Goal: Information Seeking & Learning: Learn about a topic

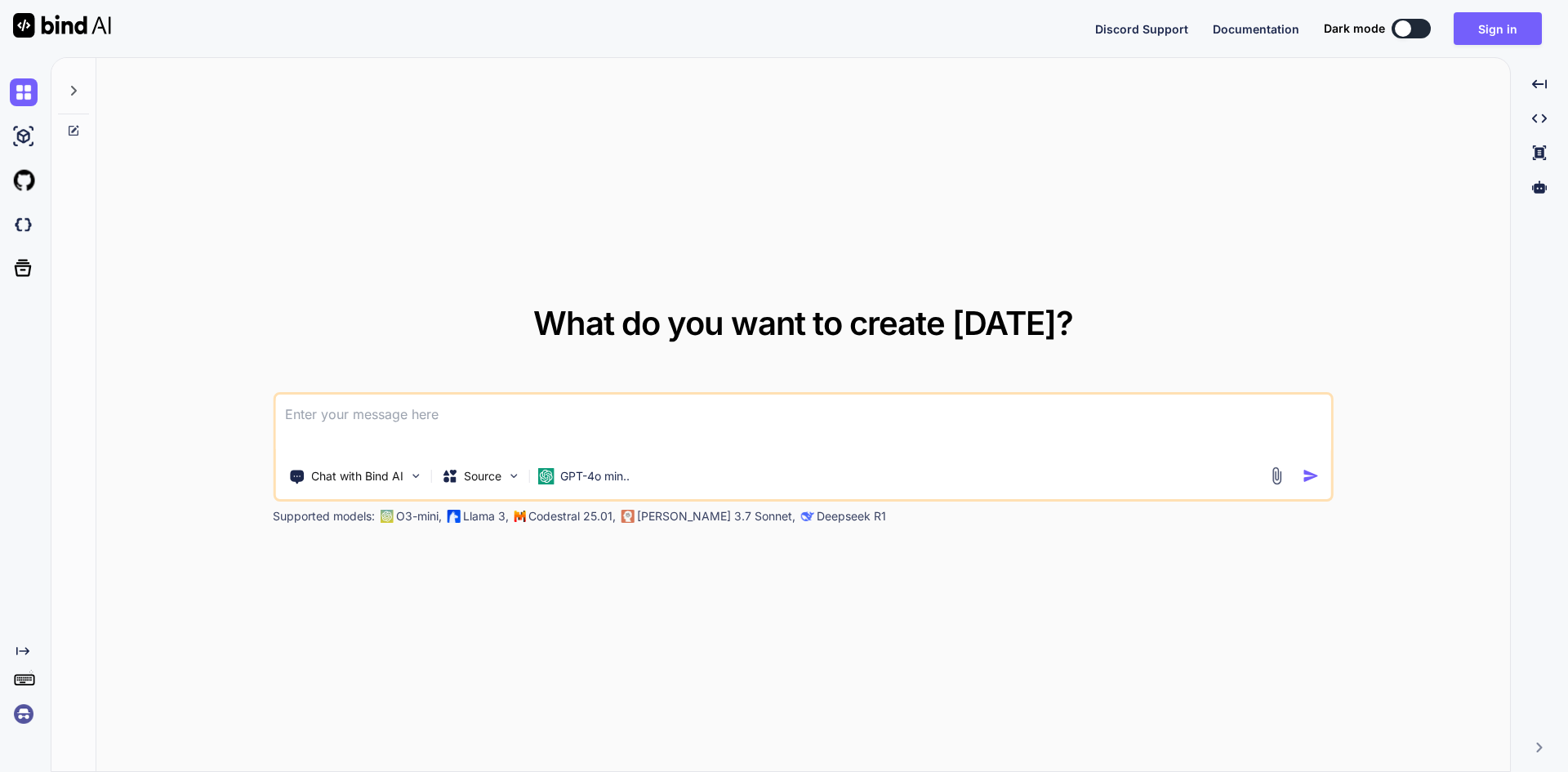
type textarea "x"
click at [333, 418] on textarea at bounding box center [803, 425] width 1056 height 61
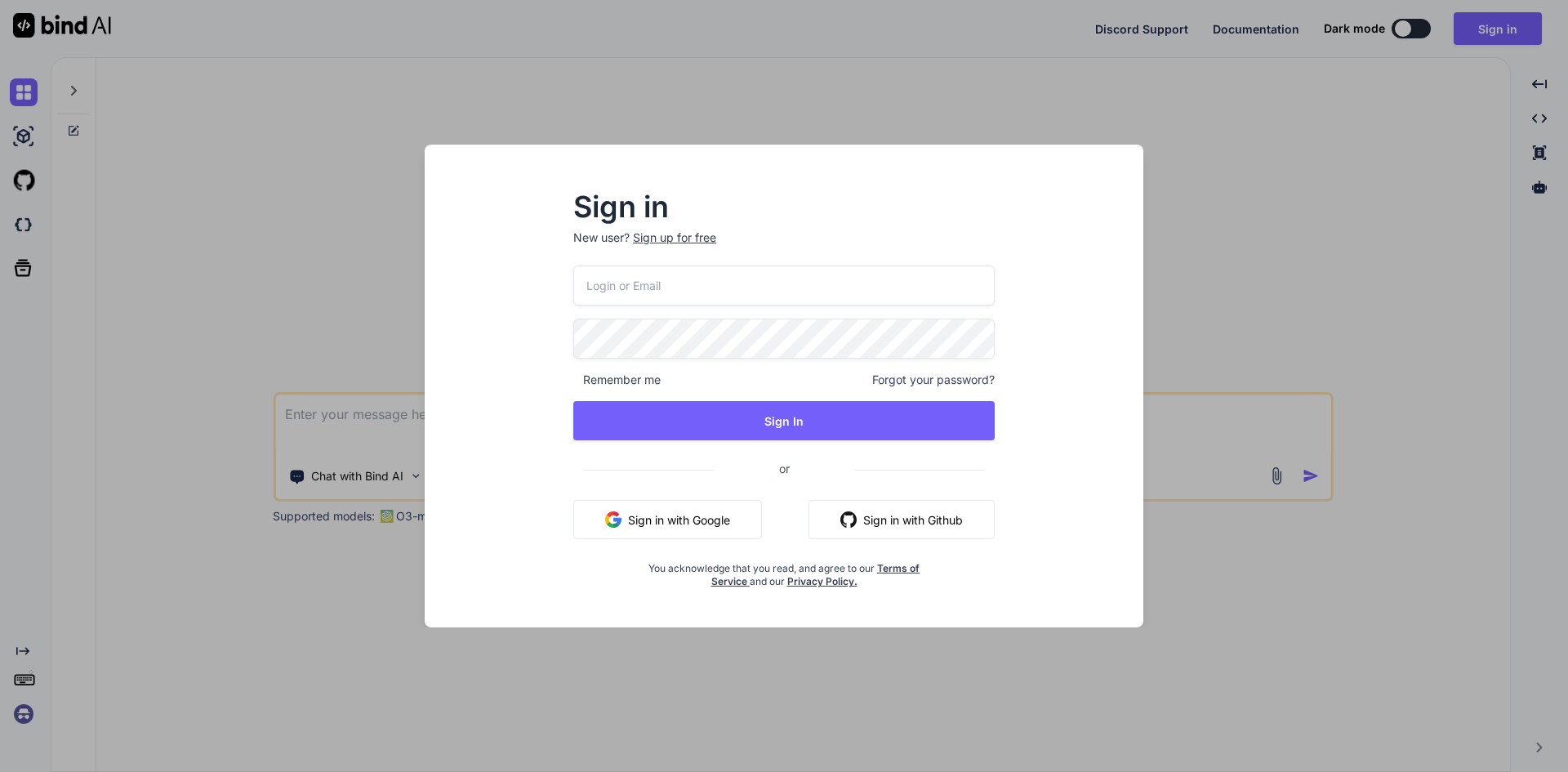
click at [658, 242] on div "Sign up for free" at bounding box center [674, 237] width 83 height 16
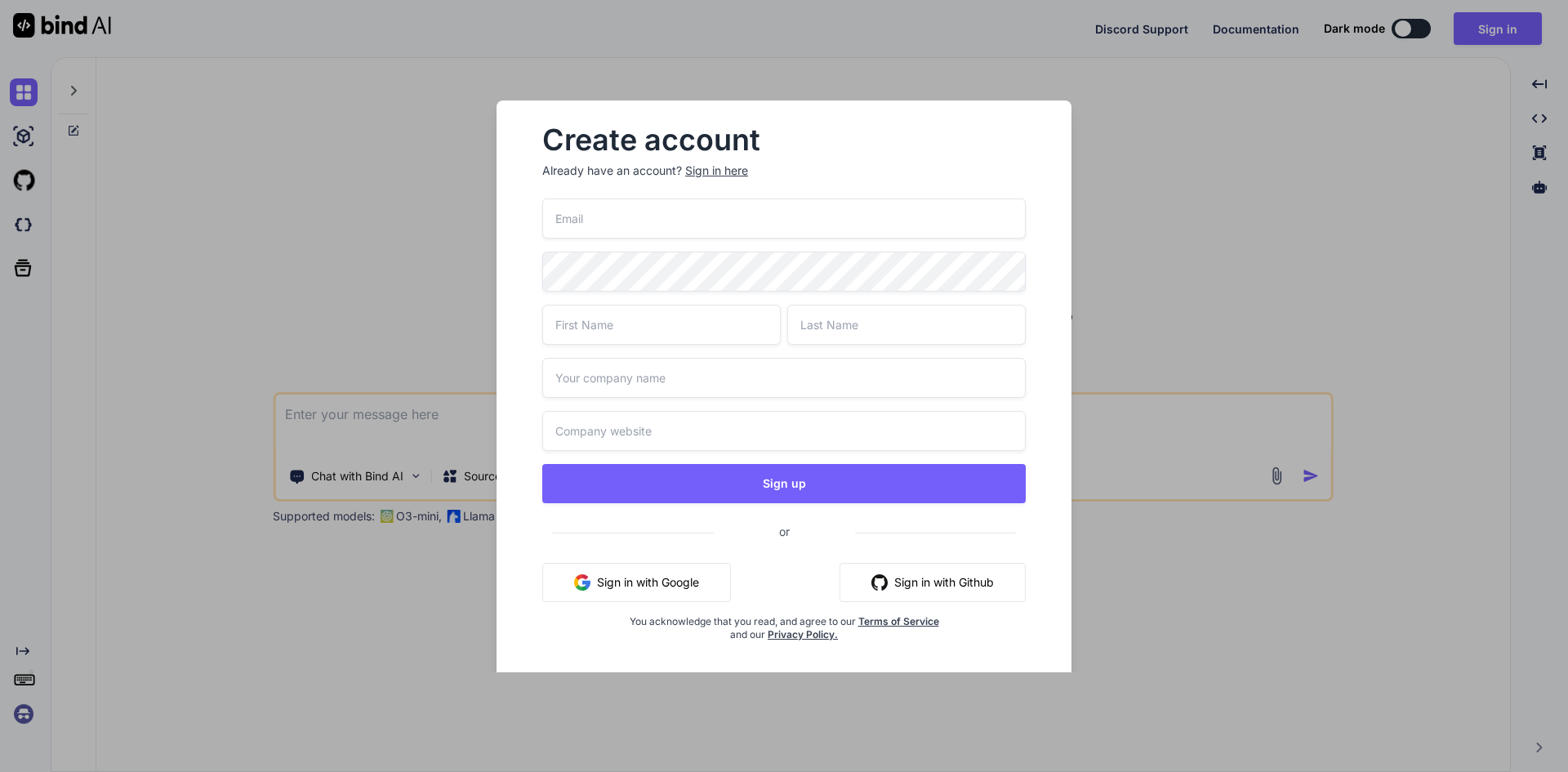
click at [606, 217] on input "email" at bounding box center [784, 218] width 483 height 40
type input "d"
type input "test01@yopmail.com"
click at [648, 323] on input "text" at bounding box center [661, 324] width 239 height 40
drag, startPoint x: 606, startPoint y: 329, endPoint x: 543, endPoint y: 328, distance: 63.0
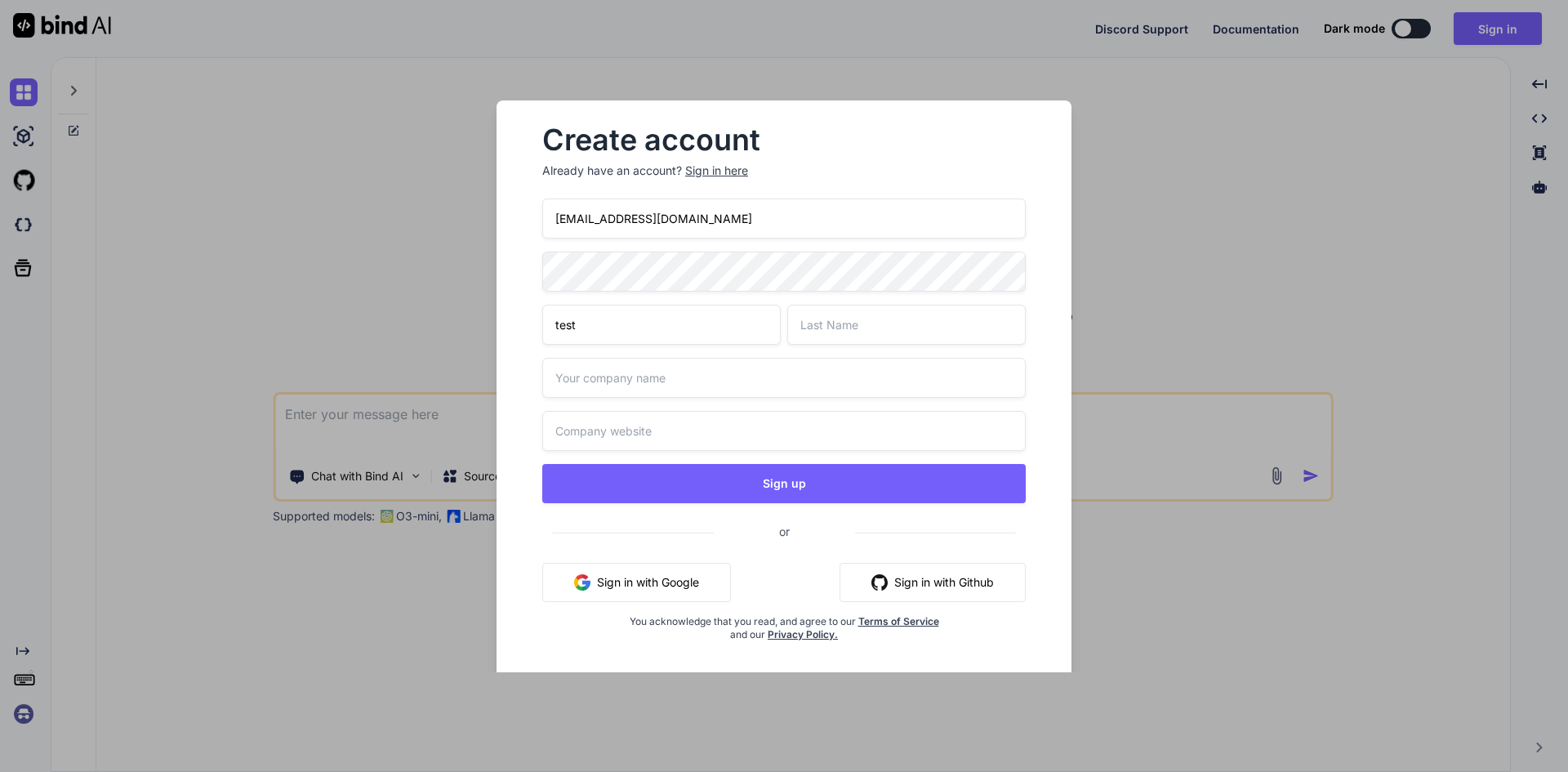
click at [543, 328] on input "test" at bounding box center [661, 324] width 239 height 40
drag, startPoint x: 641, startPoint y: 330, endPoint x: 511, endPoint y: 330, distance: 130.0
click at [511, 330] on div "Create account Already have an account? Sign in here test01@yopmail.com admin S…" at bounding box center [784, 396] width 575 height 593
type input "admin"
click at [812, 322] on input "text" at bounding box center [906, 324] width 239 height 40
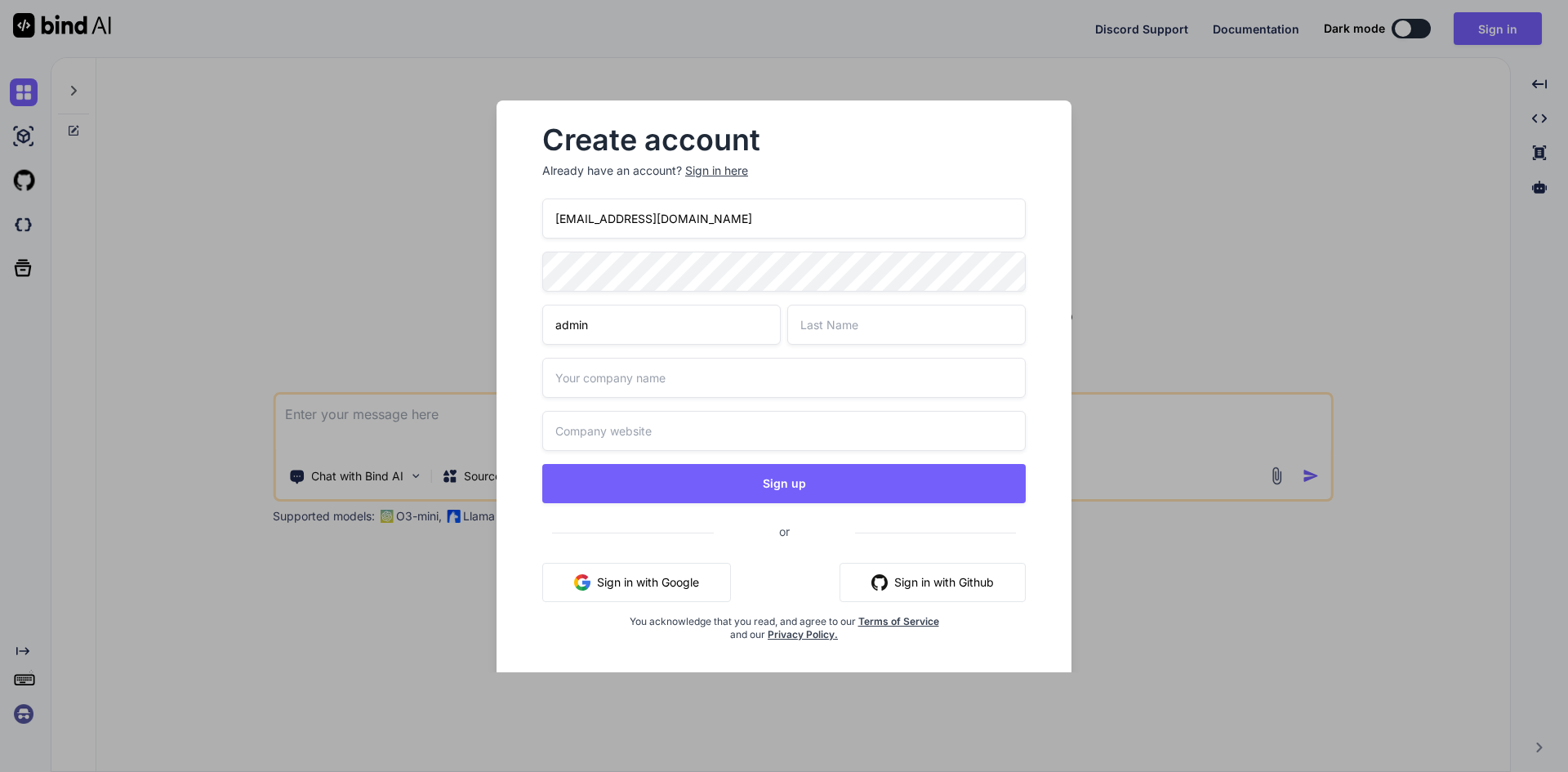
paste input "admin"
type input "admin"
click at [622, 383] on input "text" at bounding box center [784, 377] width 483 height 40
paste input "admin"
type input "admin"
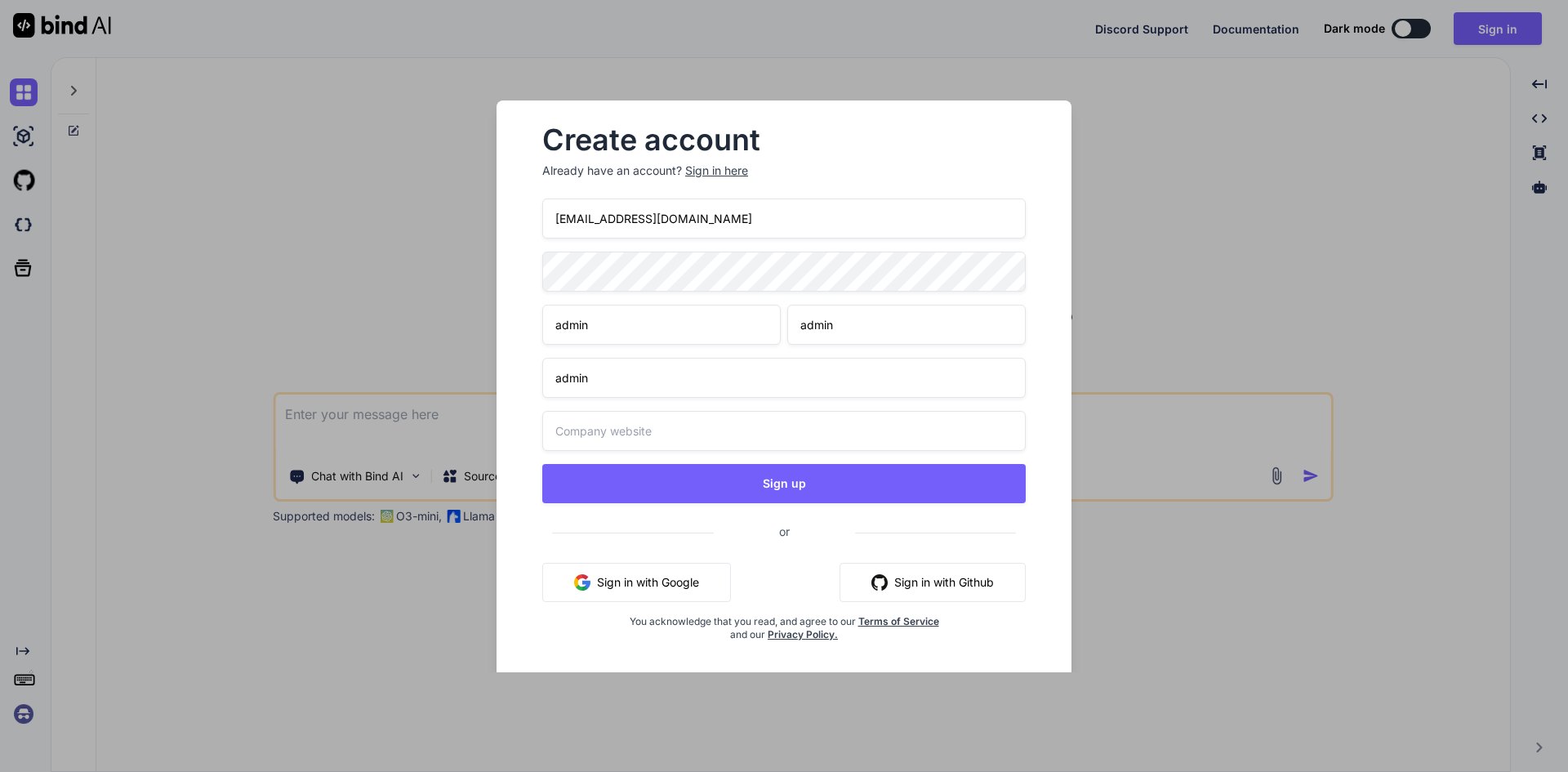
click at [602, 442] on input "text" at bounding box center [784, 431] width 483 height 40
paste input "admin"
type input "admin"
drag, startPoint x: 684, startPoint y: 220, endPoint x: 545, endPoint y: 217, distance: 139.0
click at [545, 217] on input "test01@yopmail.com" at bounding box center [784, 218] width 483 height 40
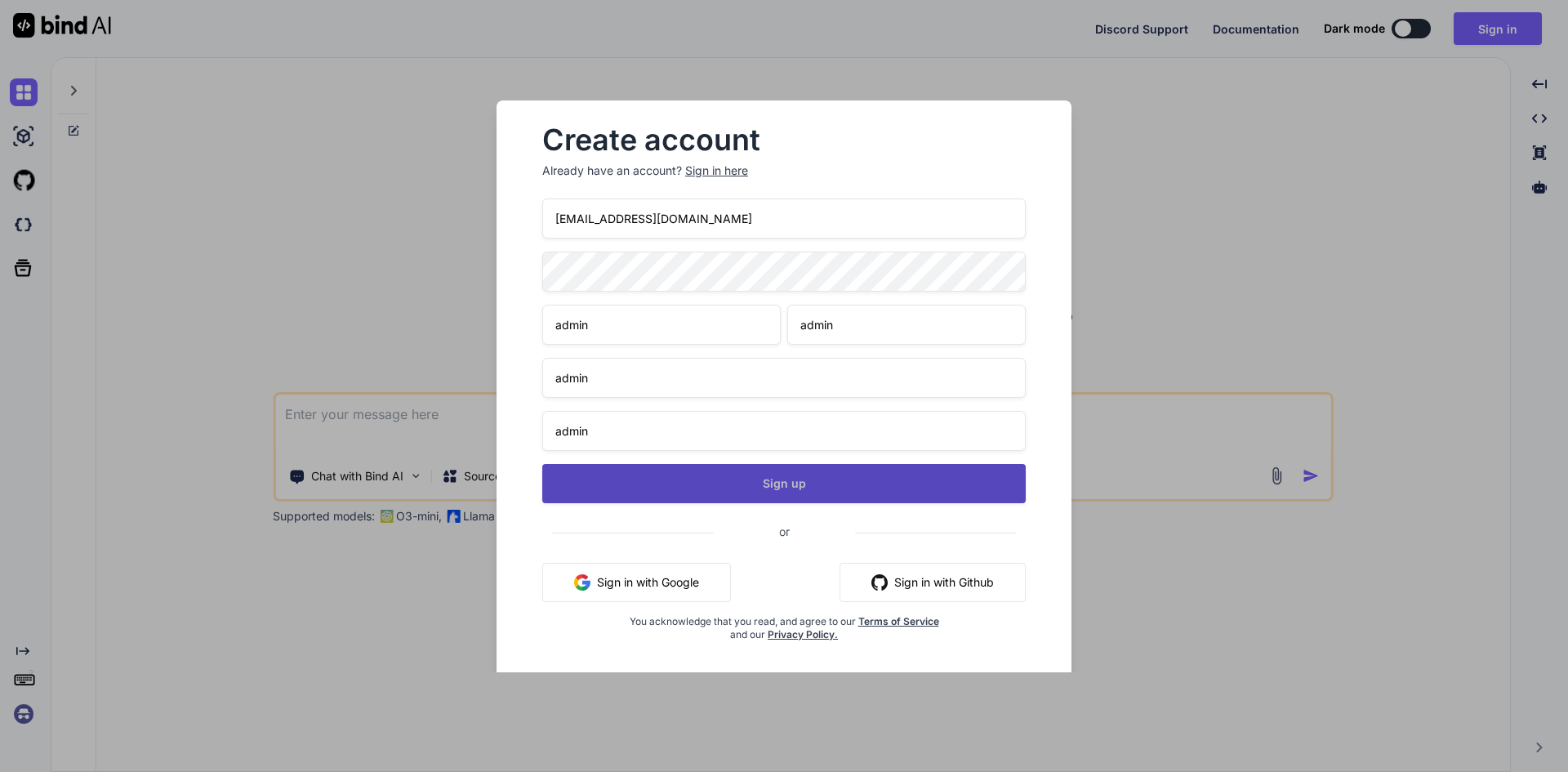
click at [715, 480] on button "Sign up" at bounding box center [784, 484] width 483 height 39
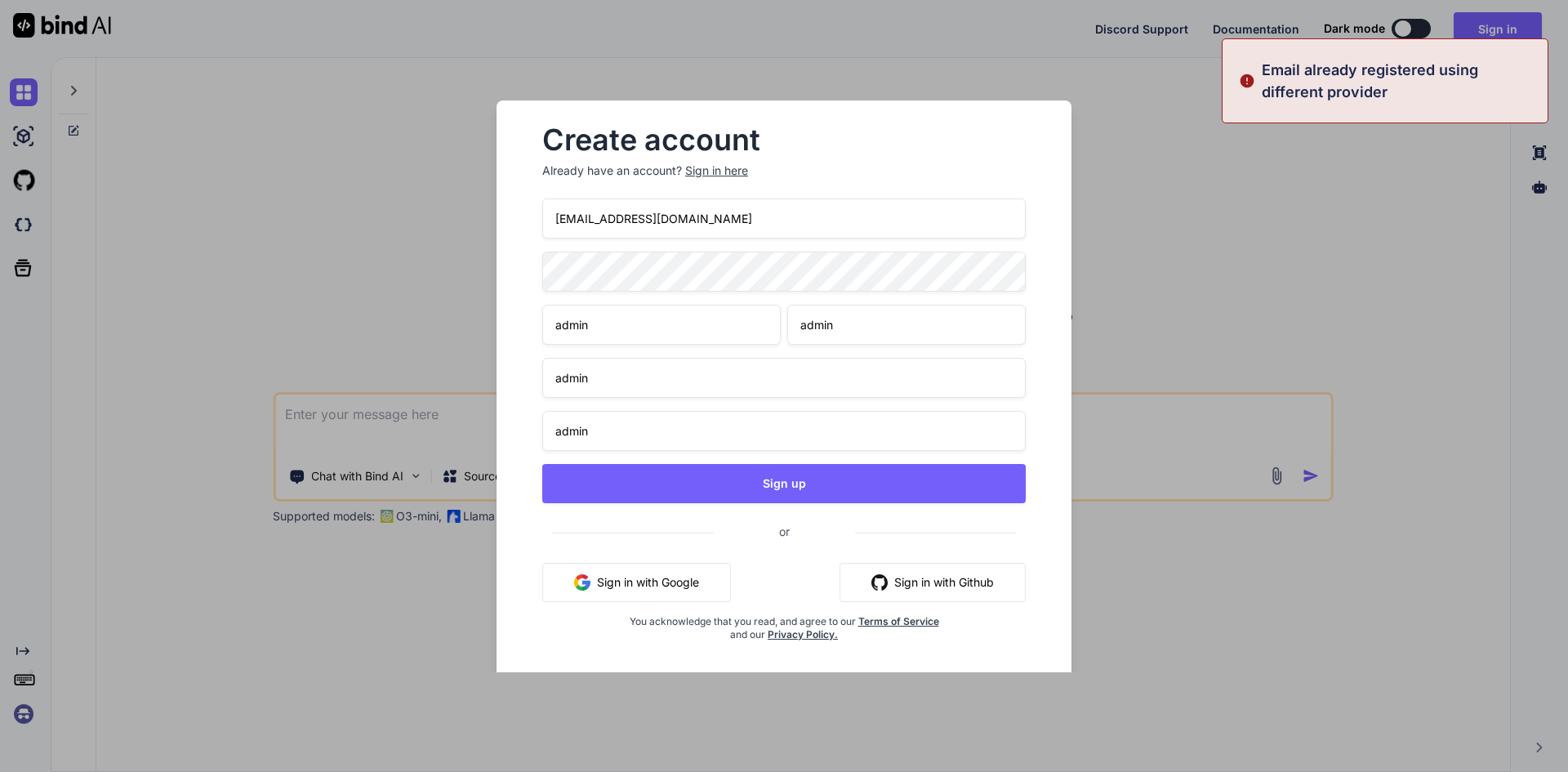
click at [587, 217] on input "test01@yopmail.com" at bounding box center [784, 218] width 483 height 40
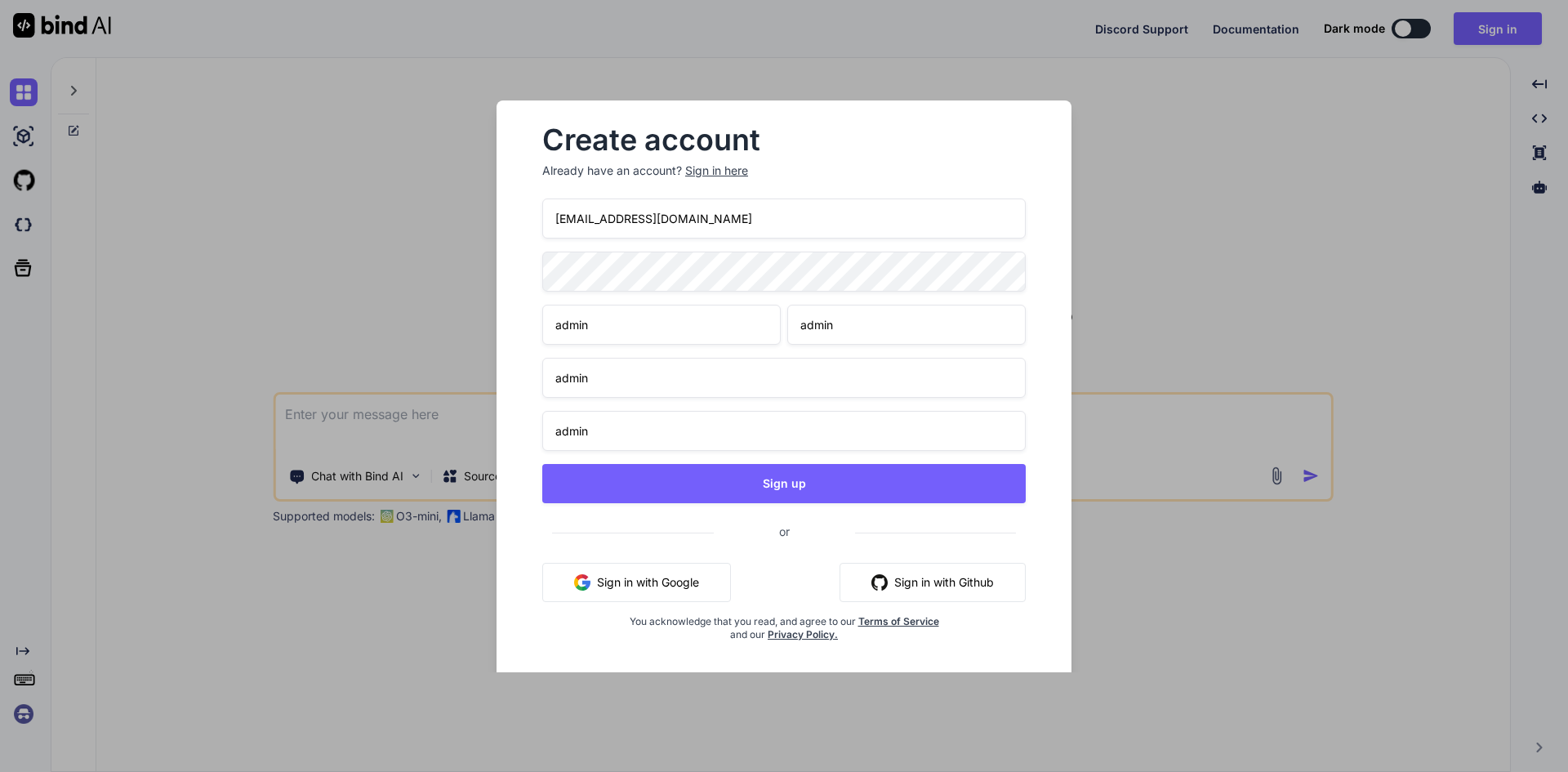
drag, startPoint x: 710, startPoint y: 217, endPoint x: 545, endPoint y: 205, distance: 165.4
click at [545, 205] on input "[EMAIL_ADDRESS][DOMAIN_NAME]" at bounding box center [784, 218] width 483 height 40
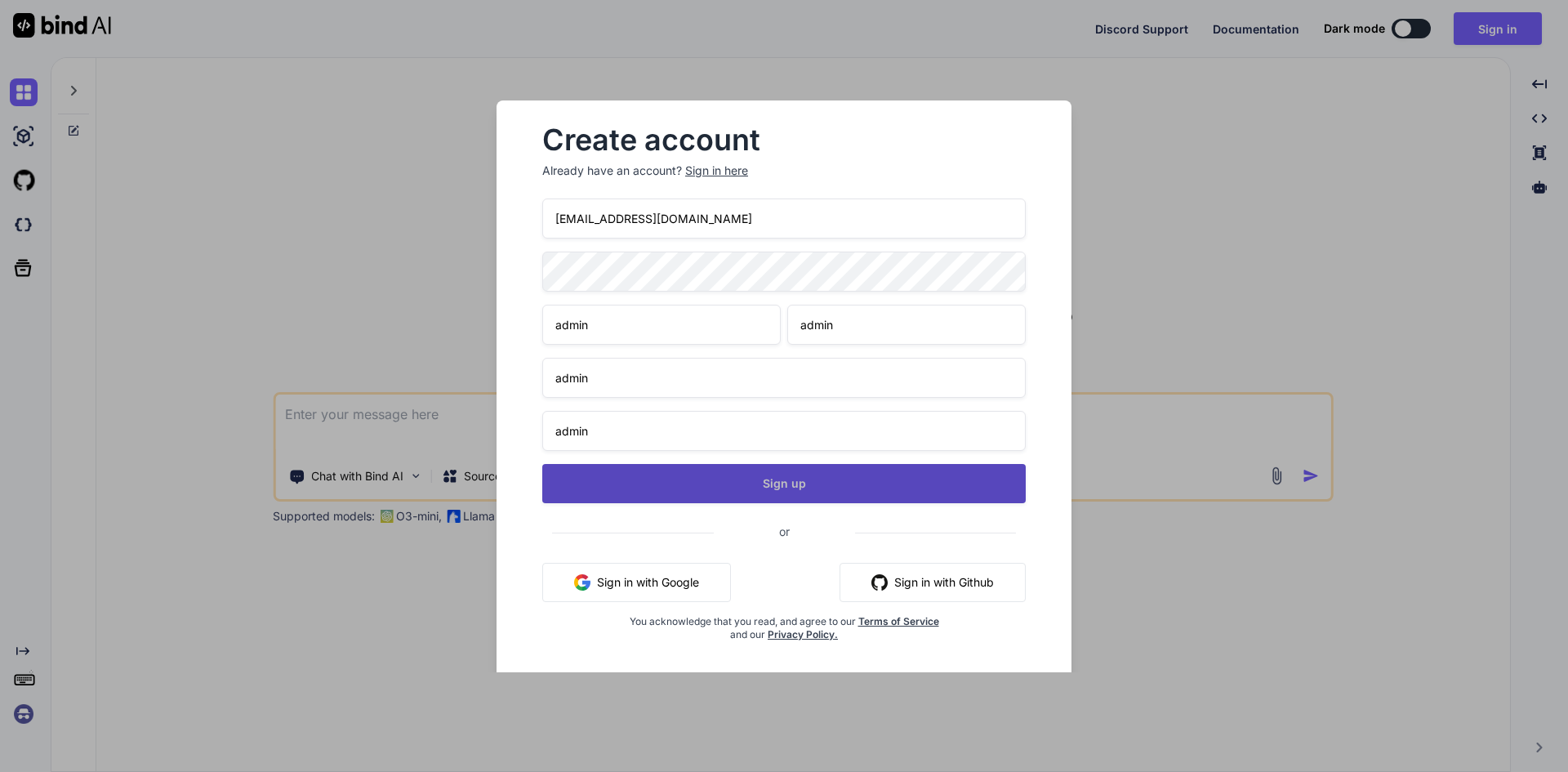
type input "[EMAIL_ADDRESS][DOMAIN_NAME]"
click at [757, 483] on button "Sign up" at bounding box center [784, 484] width 483 height 39
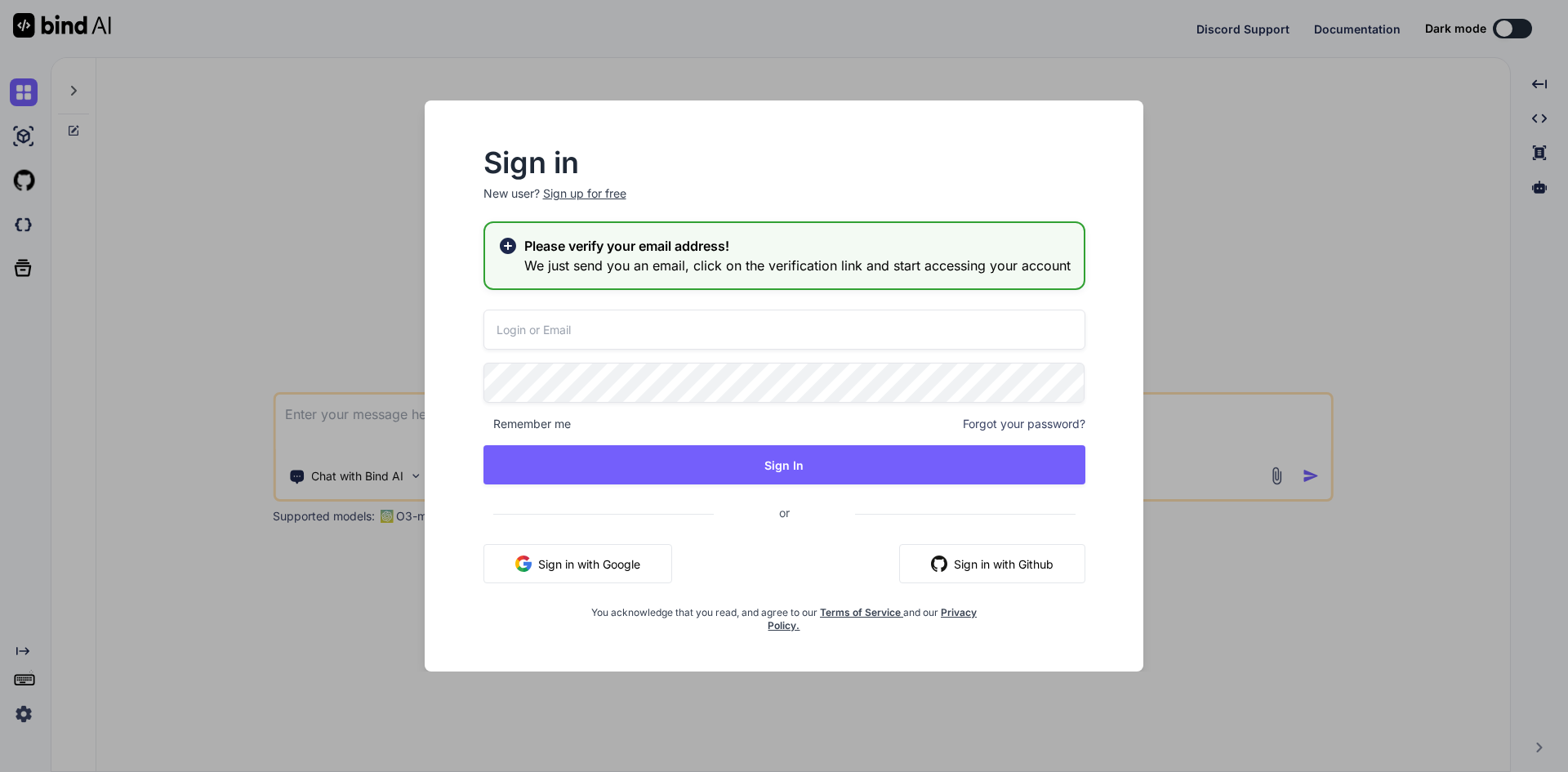
type textarea "x"
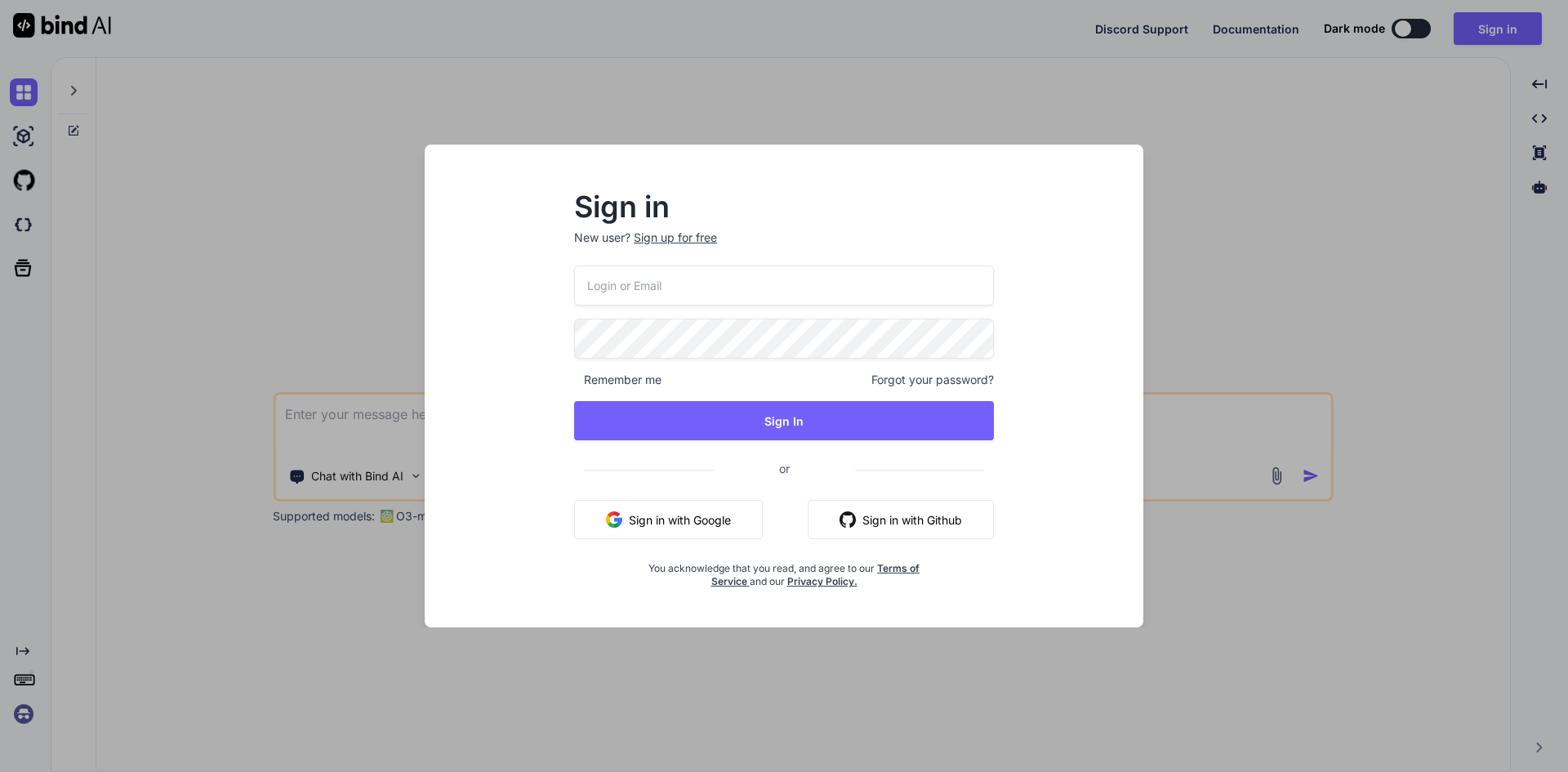
type textarea "x"
click at [622, 286] on input "email" at bounding box center [784, 285] width 422 height 40
paste input "[EMAIL_ADDRESS][DOMAIN_NAME]"
type input "[EMAIL_ADDRESS][DOMAIN_NAME]"
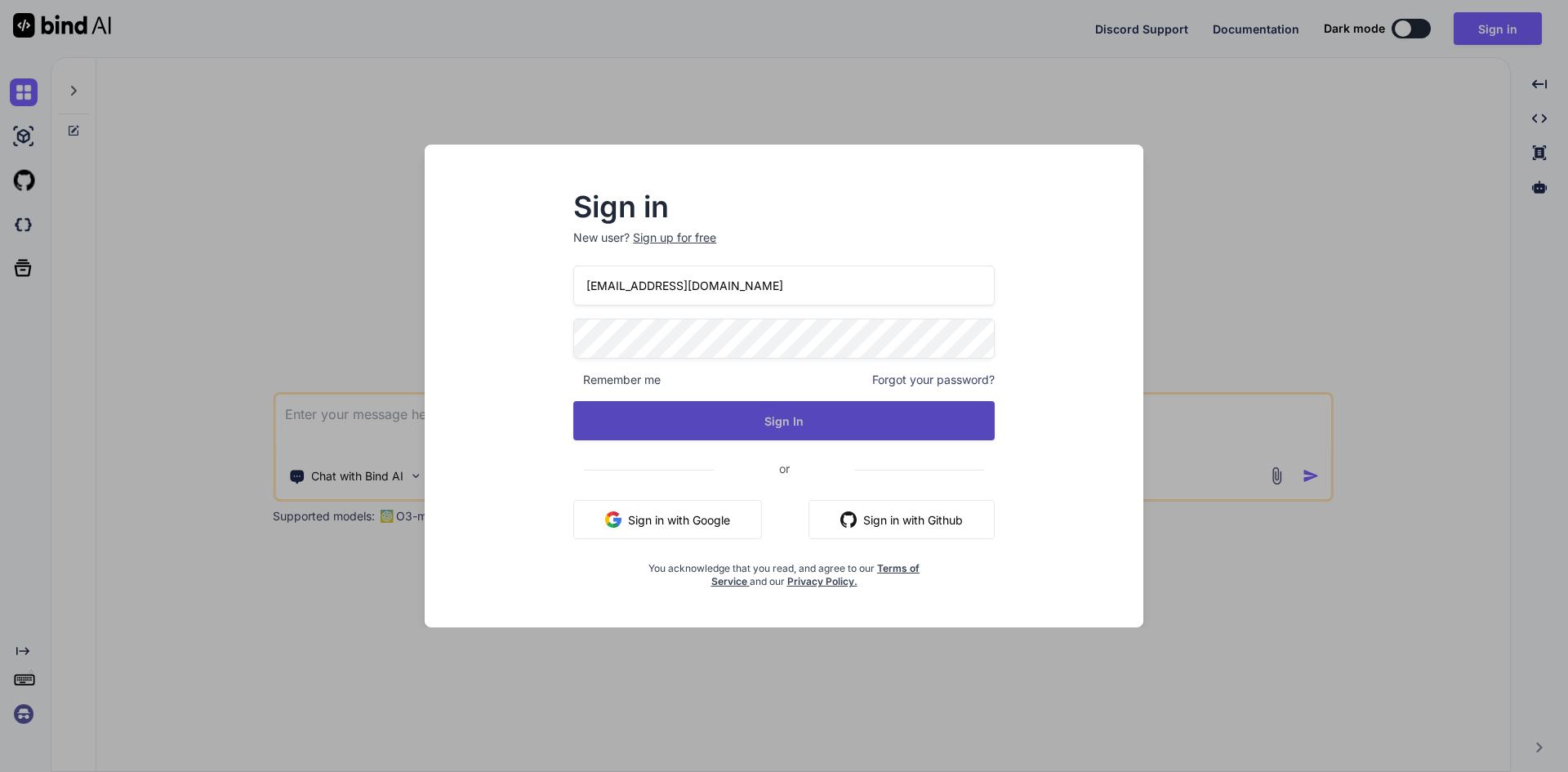
click at [752, 425] on button "Sign In" at bounding box center [784, 421] width 422 height 39
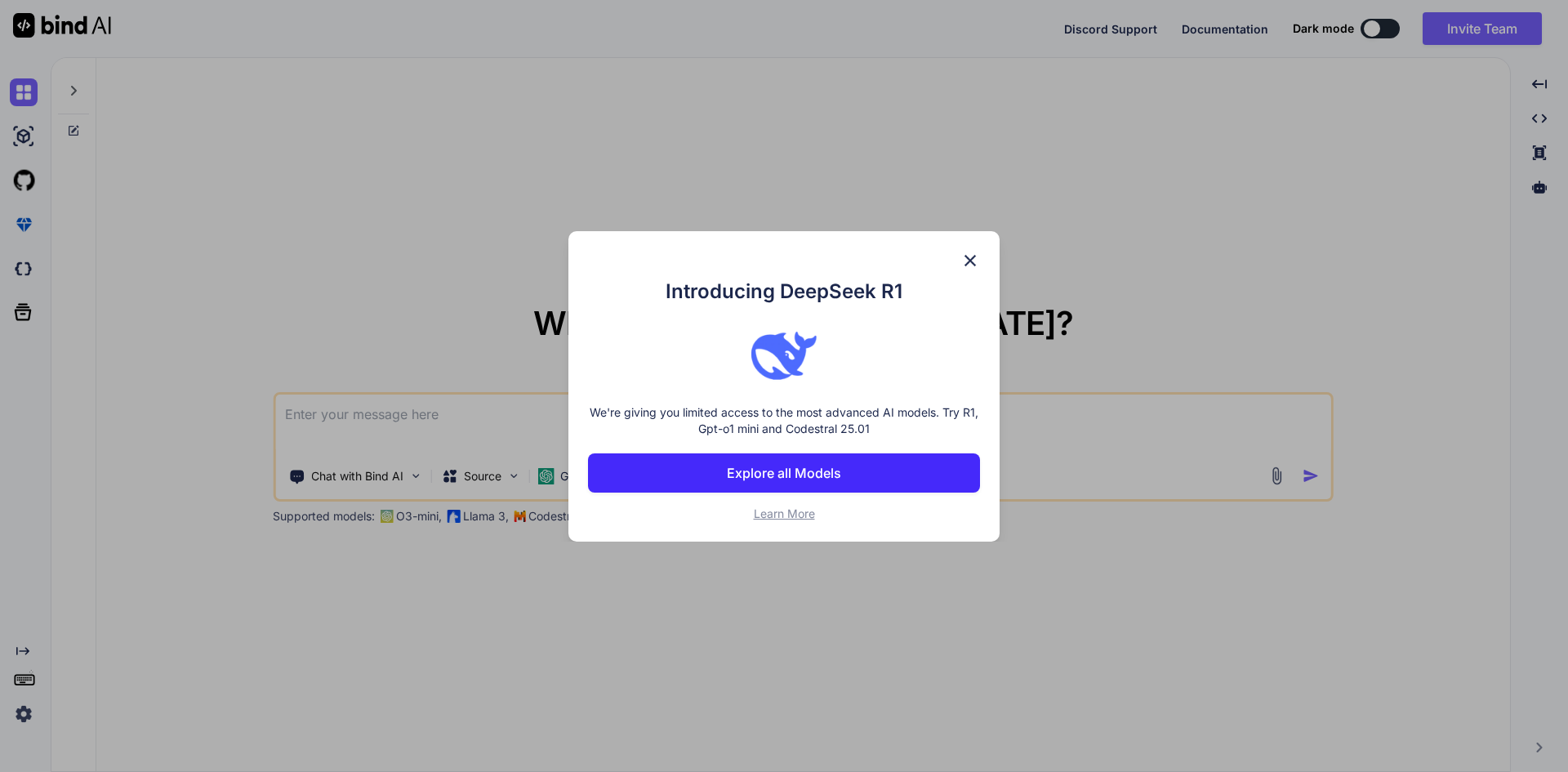
click at [975, 260] on img at bounding box center [970, 260] width 20 height 20
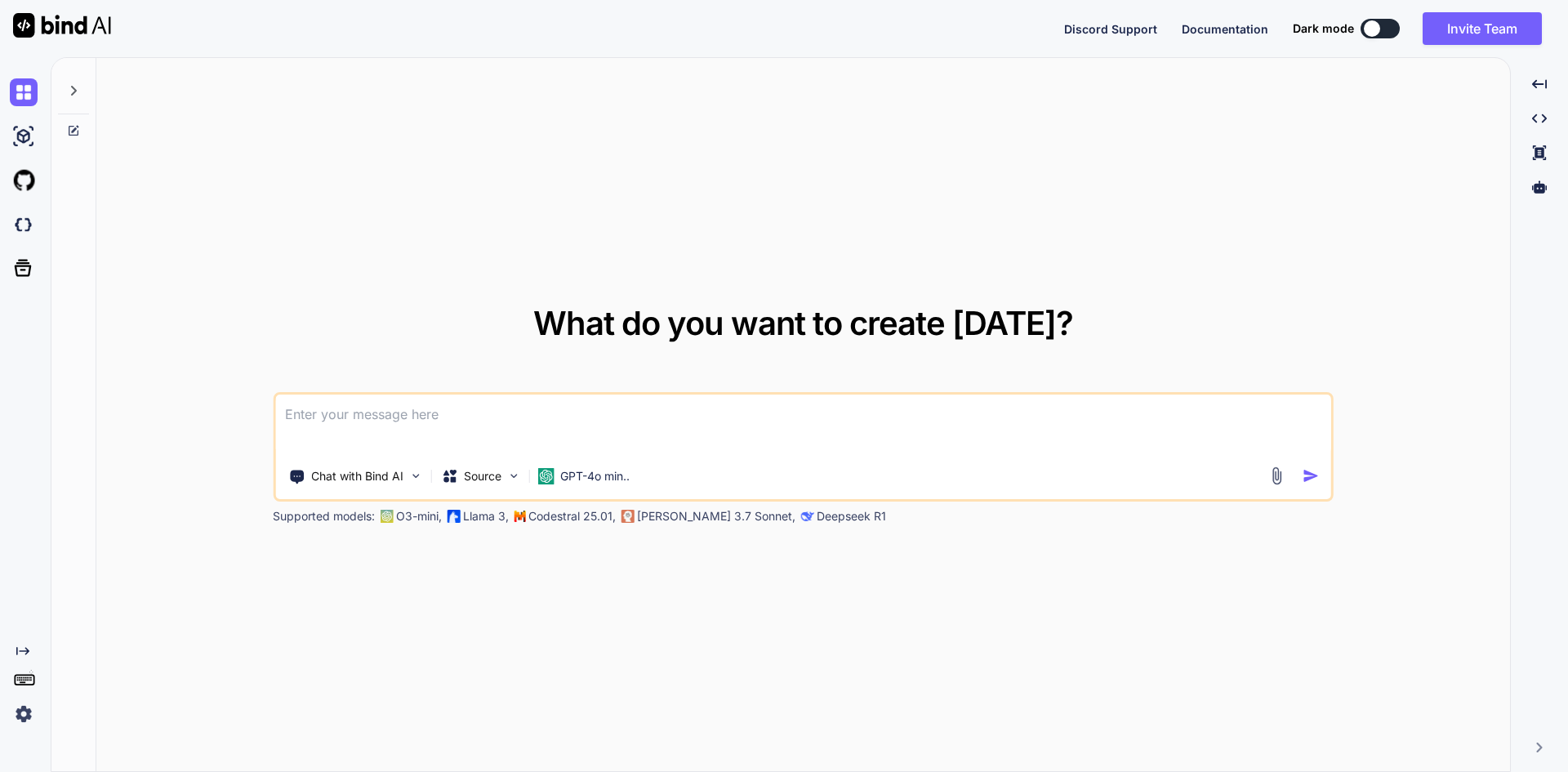
click at [434, 416] on textarea at bounding box center [803, 425] width 1056 height 61
type textarea "x"
click at [369, 422] on textarea at bounding box center [803, 425] width 1056 height 61
paste textarea "if (isset($DoctorInfo)) { if ($DoctorInfo['UniversityProfessor'] == 'Yes' || $D…"
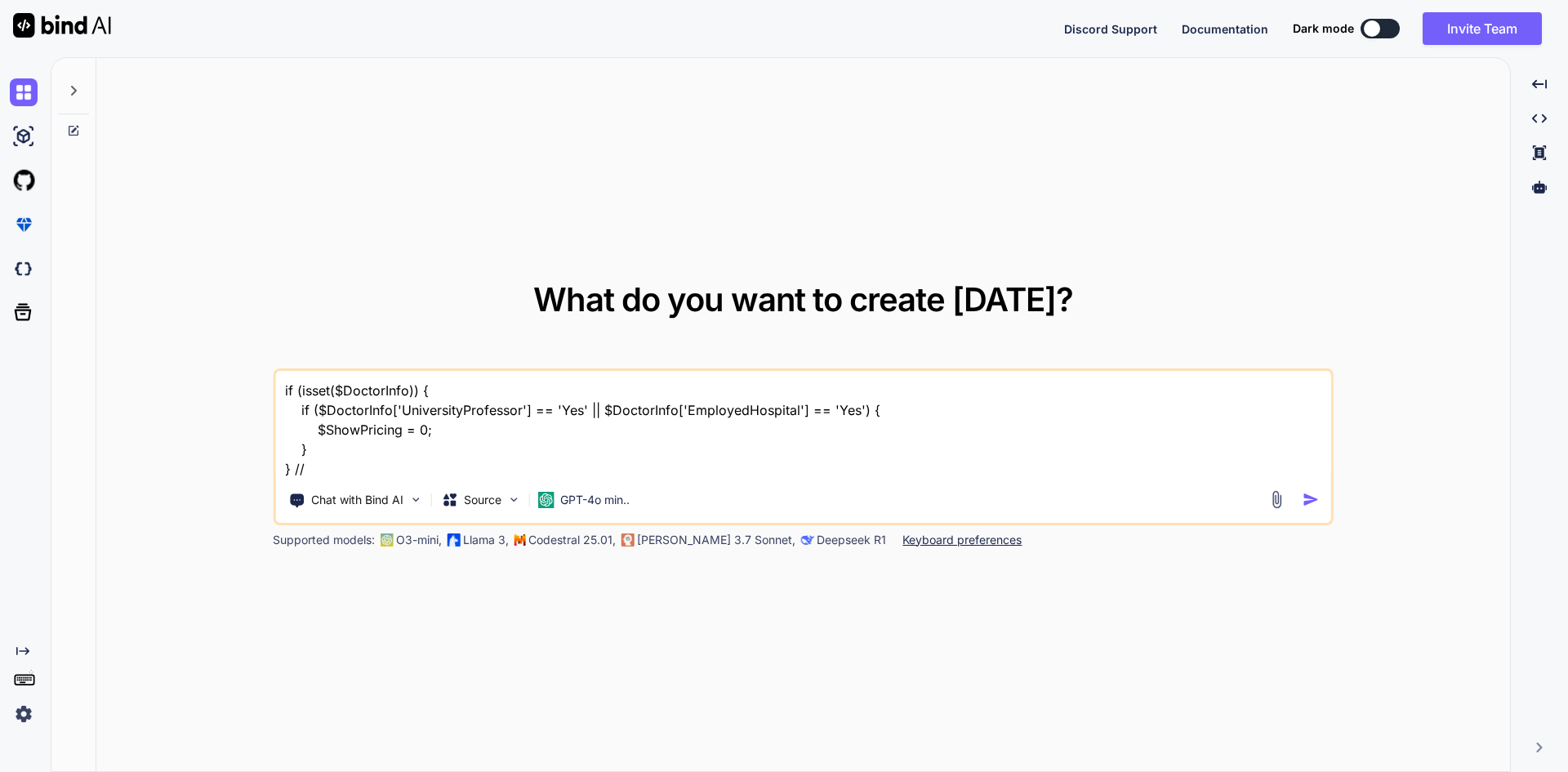
paste textarea "Trying to access array offset on value of type null"
type textarea "if (isset($DoctorInfo)) { if ($DoctorInfo['UniversityProfessor'] == 'Yes' || $D…"
click at [1312, 498] on img "button" at bounding box center [1311, 500] width 17 height 17
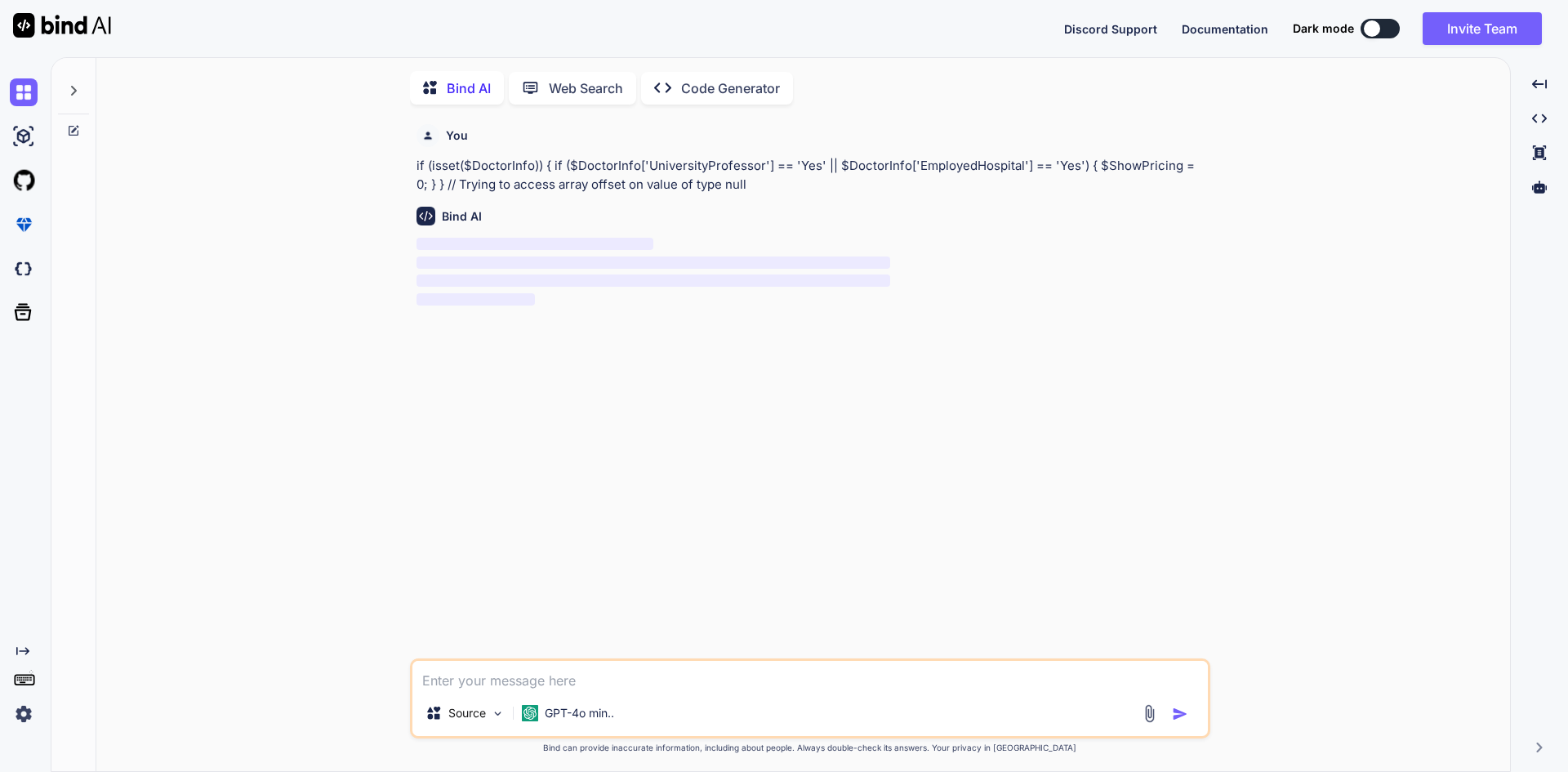
scroll to position [7, 0]
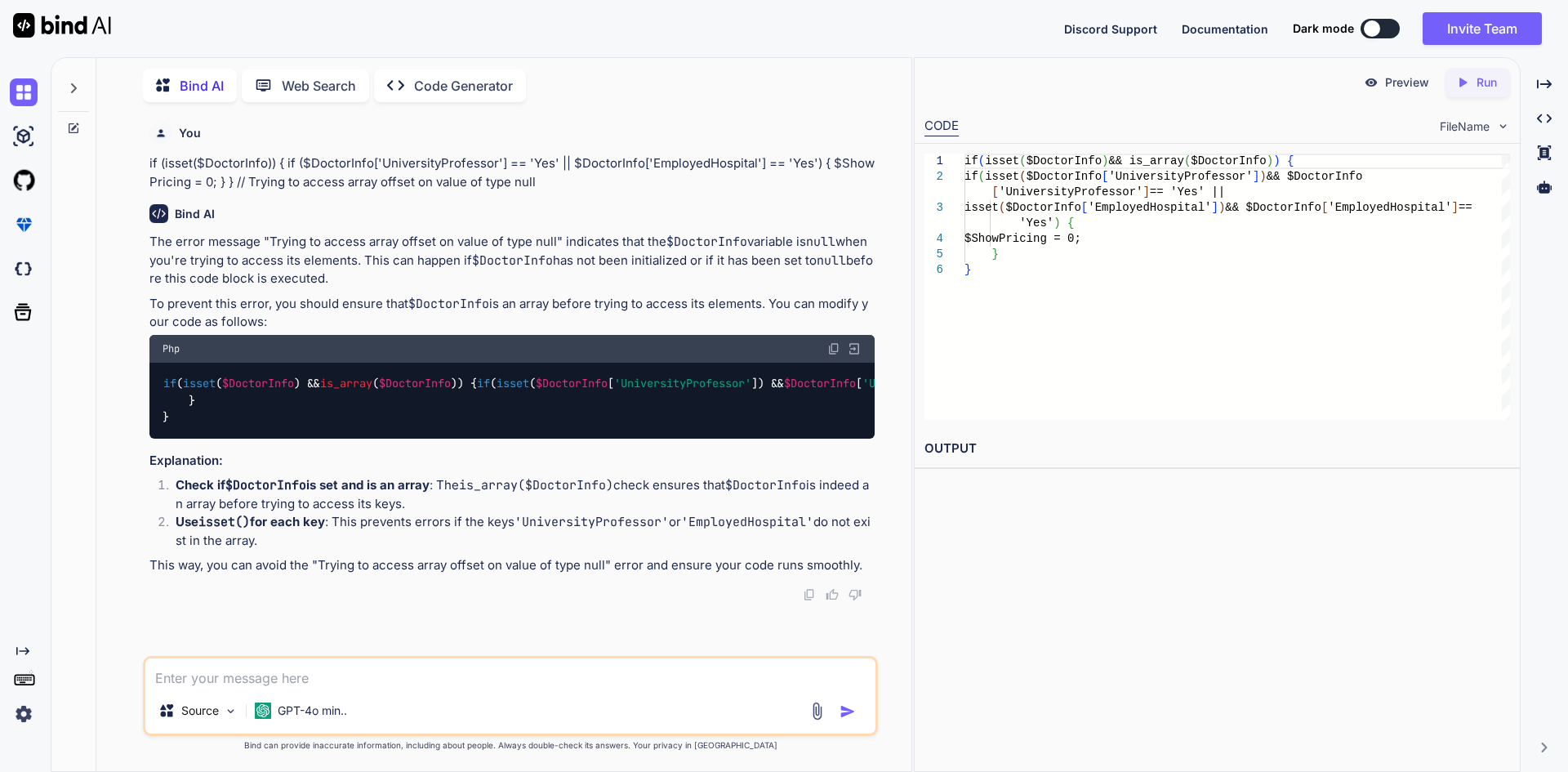
click at [829, 347] on img at bounding box center [833, 348] width 13 height 13
click at [226, 679] on textarea at bounding box center [511, 674] width 731 height 29
paste textarea "$DoctorRow .= '<input type="hidden" name="DoctorID" value="' . $DoctorInfo['Doc…"
click at [385, 367] on div "if ( isset ( $DoctorInfo ) && is_array ( $DoctorInfo )) { if ( isset ( $DoctorI…" at bounding box center [512, 401] width 725 height 76
click at [598, 301] on p "To prevent this error, you should ensure that $DoctorInfo is an array before tr…" at bounding box center [512, 313] width 725 height 37
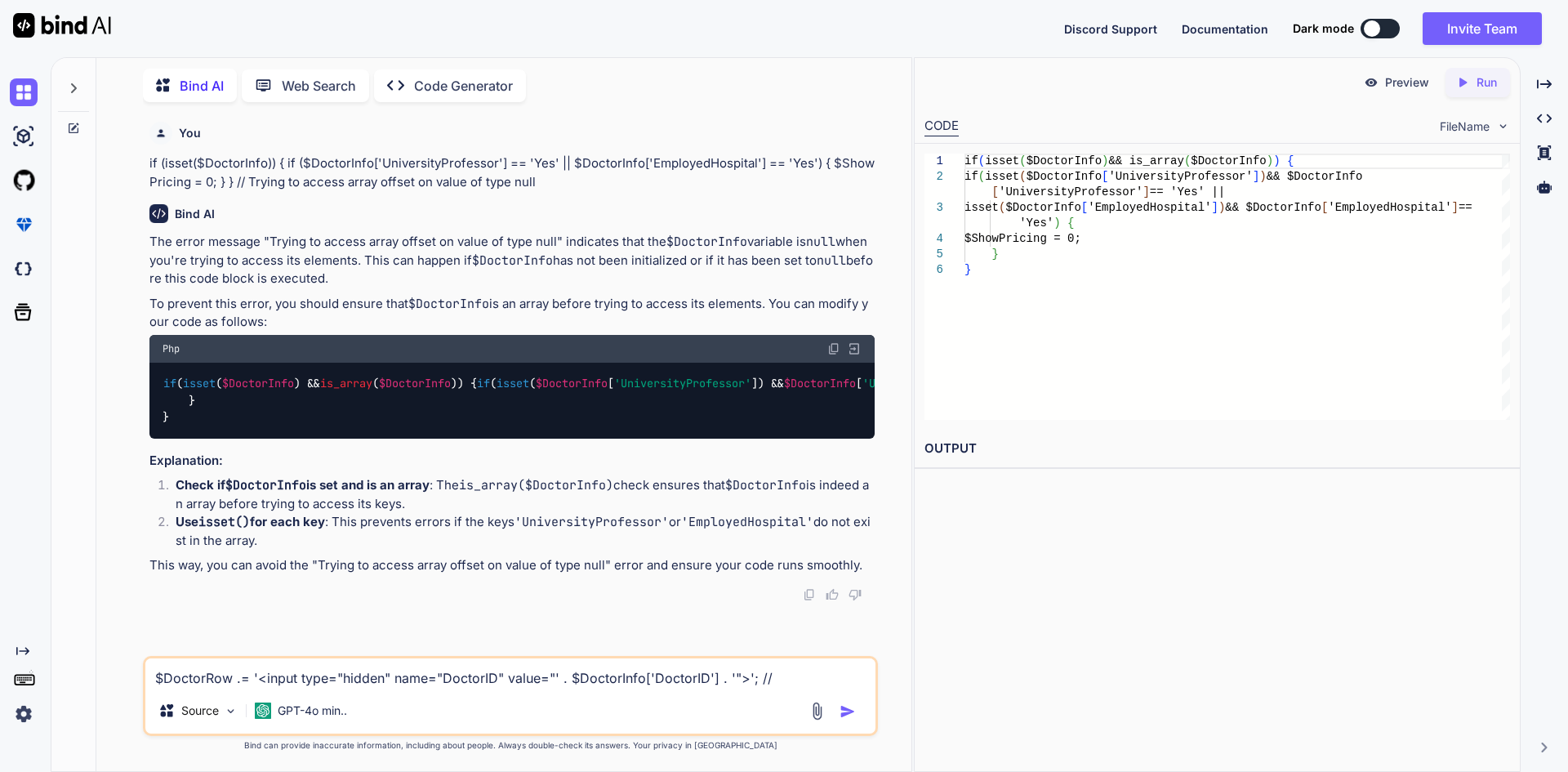
click at [778, 682] on textarea "$DoctorRow .= '<input type="hidden" name="DoctorID" value="' . $DoctorInfo['Doc…" at bounding box center [511, 674] width 731 height 29
paste textarea "Trying to access array offset on value of type null"
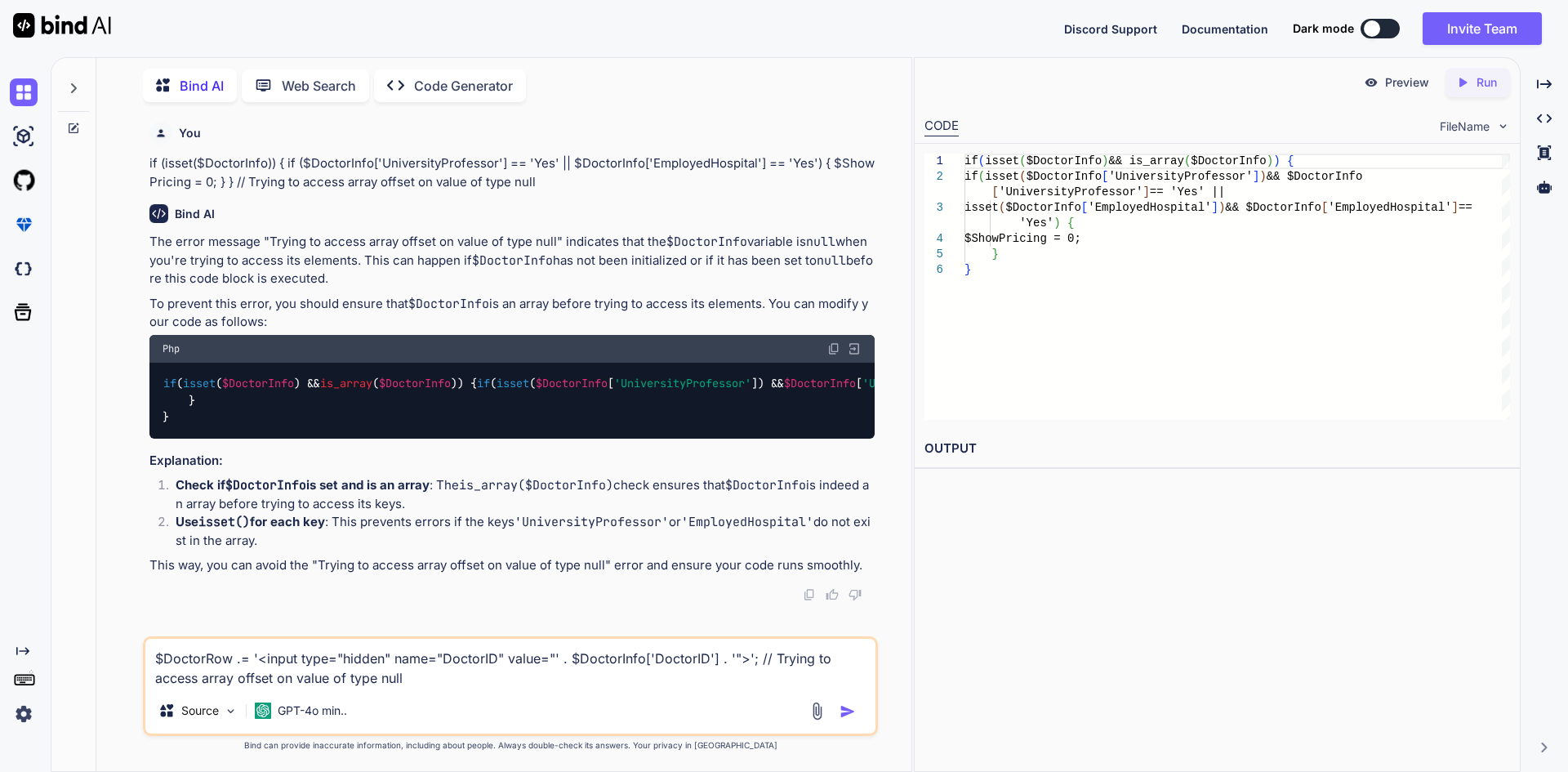
type textarea "$DoctorRow .= '<input type="hidden" name="DoctorID" value="' . $DoctorInfo['Doc…"
click at [848, 712] on img "button" at bounding box center [848, 711] width 16 height 16
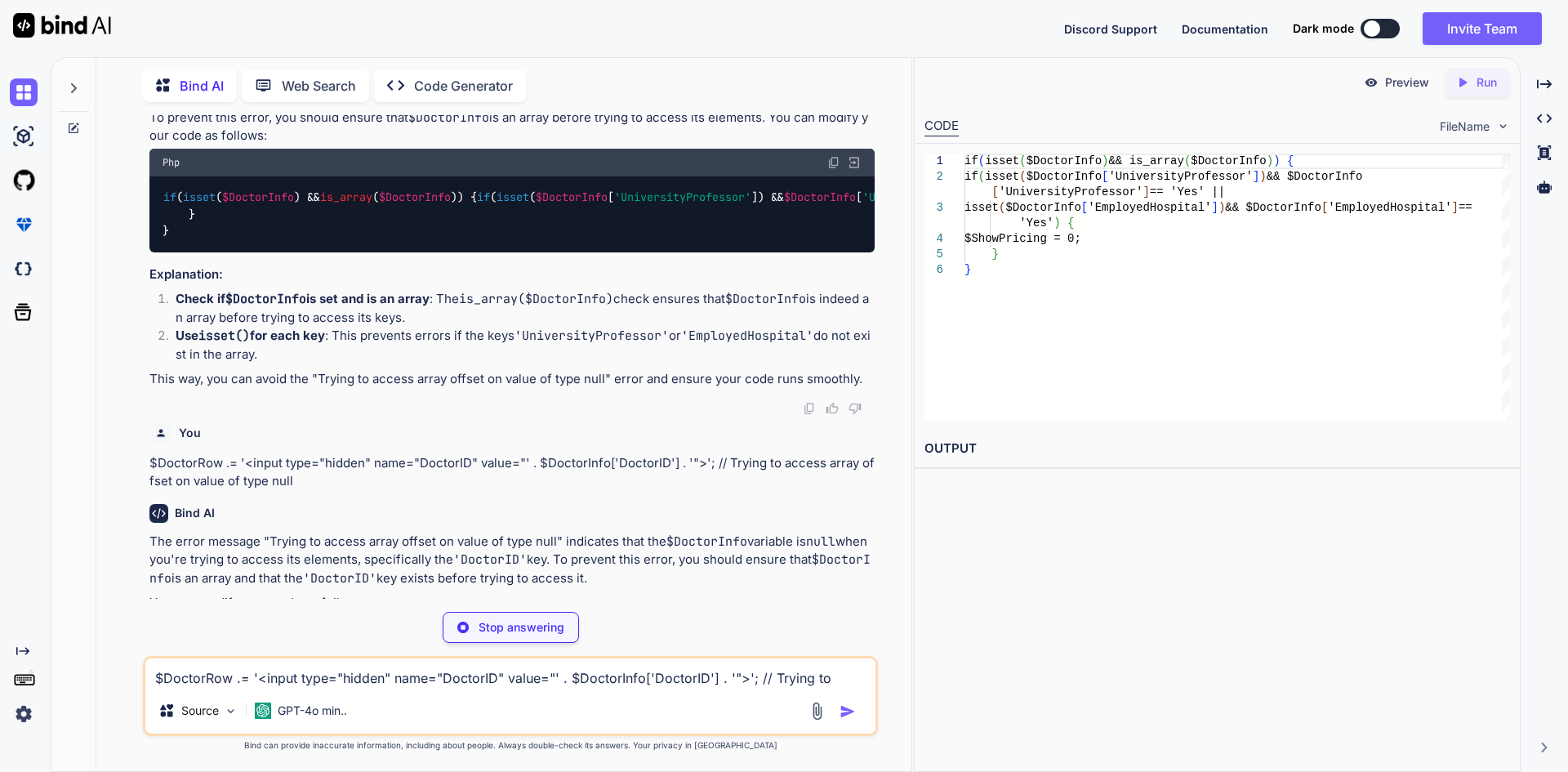
scroll to position [371, 0]
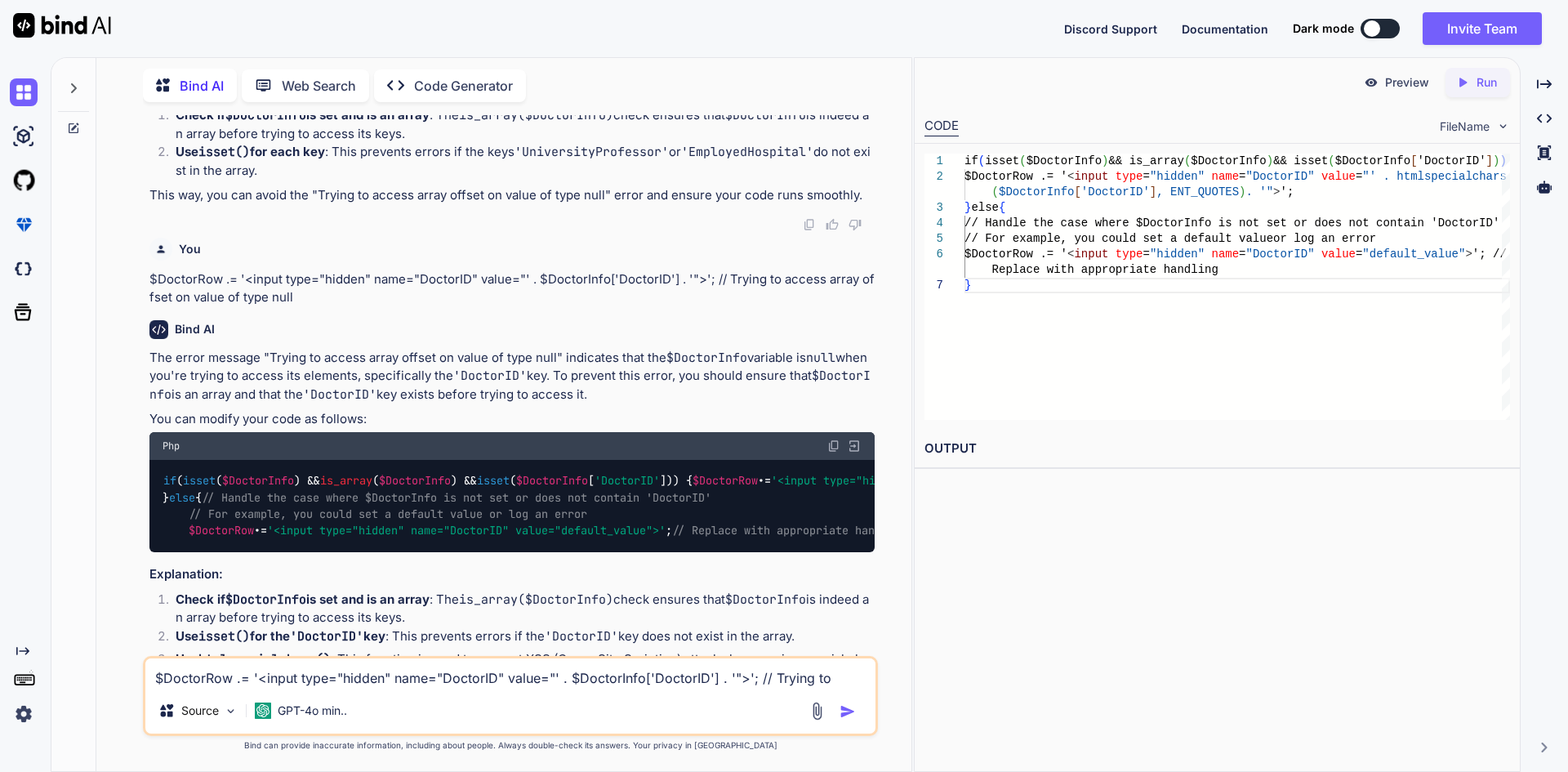
click at [831, 453] on img at bounding box center [833, 446] width 13 height 13
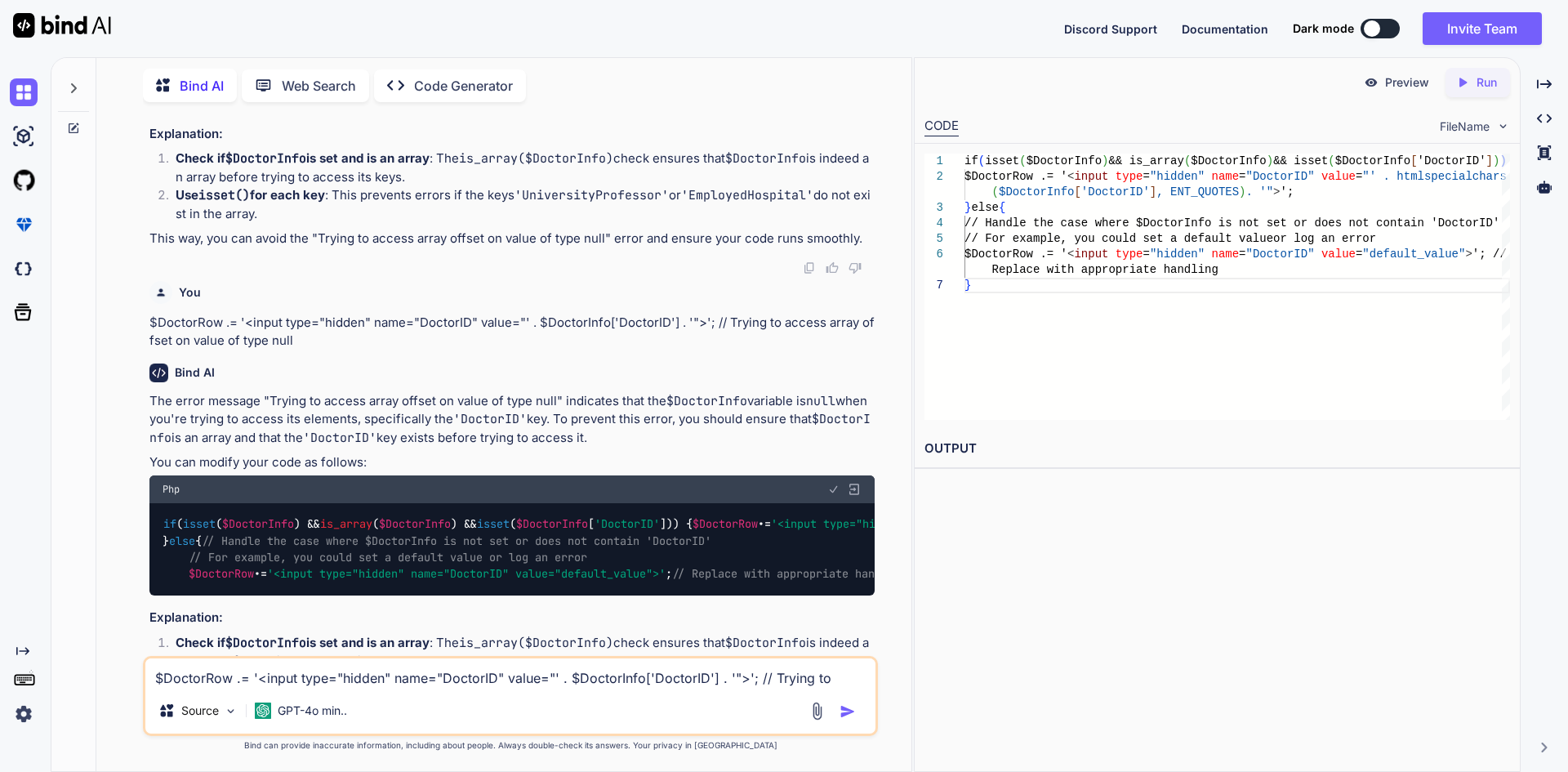
scroll to position [490, 0]
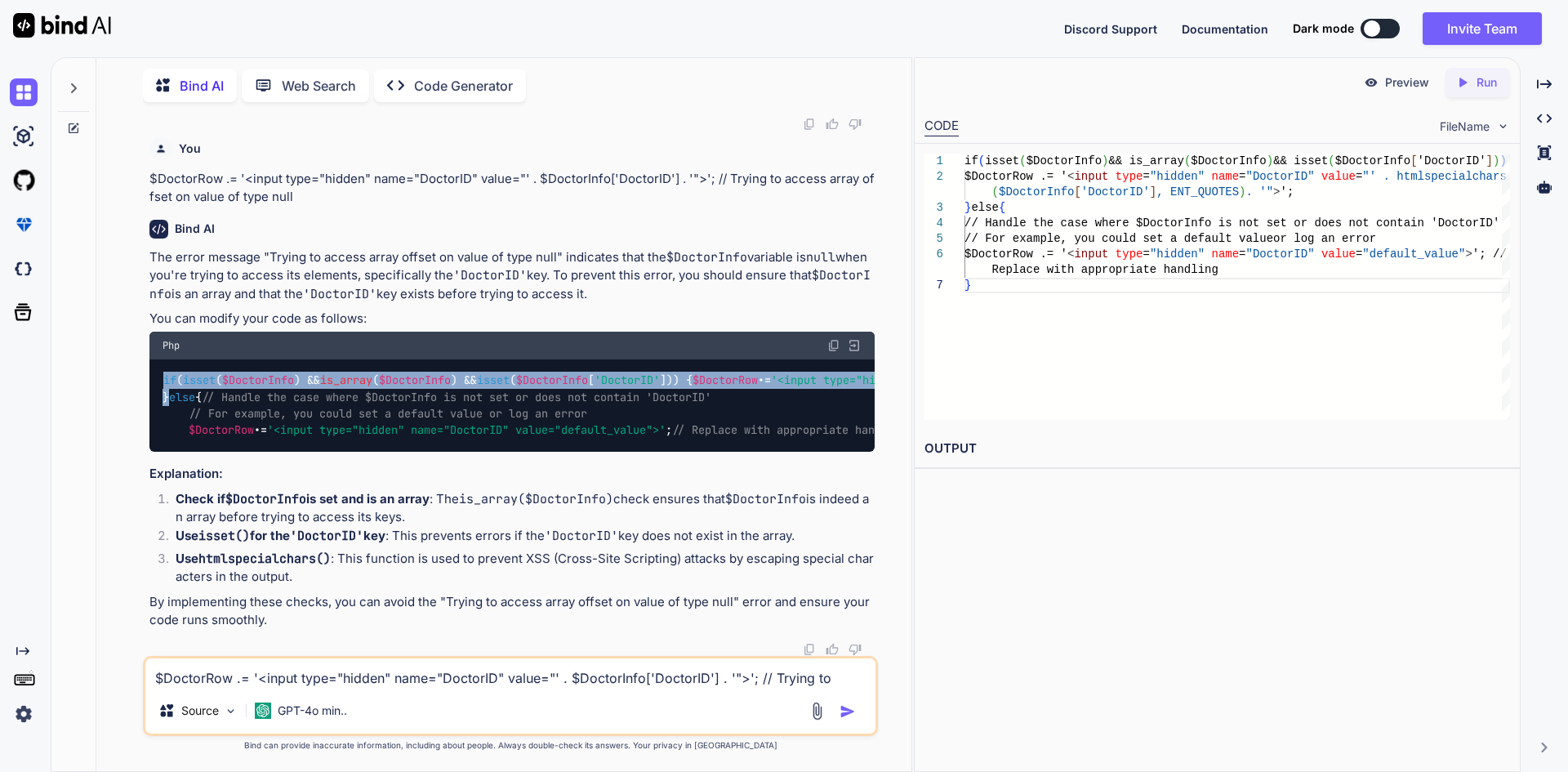
drag, startPoint x: 170, startPoint y: 445, endPoint x: 158, endPoint y: 414, distance: 33.2
click at [158, 414] on div "if ( isset ( $DoctorInfo ) && is_array ( $DoctorInfo ) && isset ( $DoctorInfo […" at bounding box center [512, 406] width 725 height 93
copy code "if ( isset ( $DoctorInfo ) && is_array ( $DoctorInfo ) && isset ( $DoctorInfo […"
